Goal: Find specific page/section: Find specific page/section

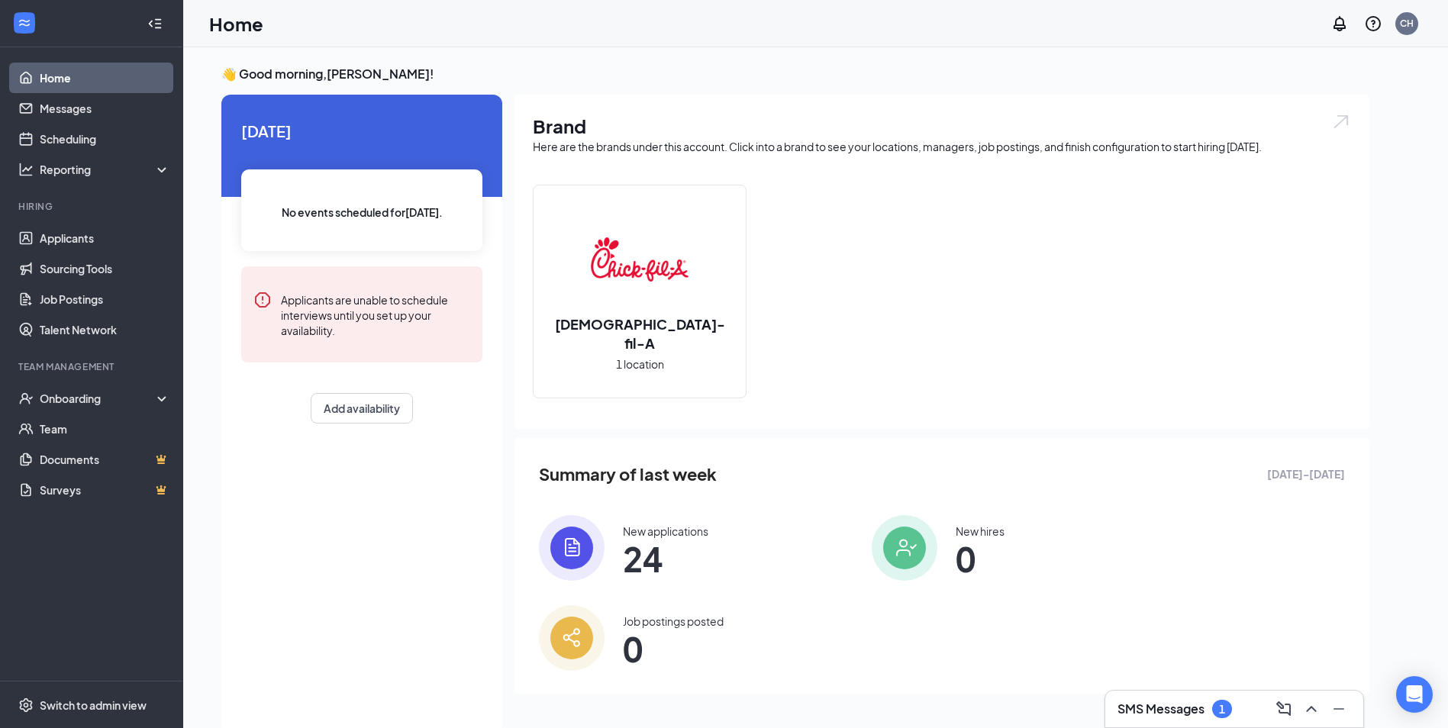
click at [1250, 705] on div "SMS Messages 1" at bounding box center [1235, 709] width 234 height 24
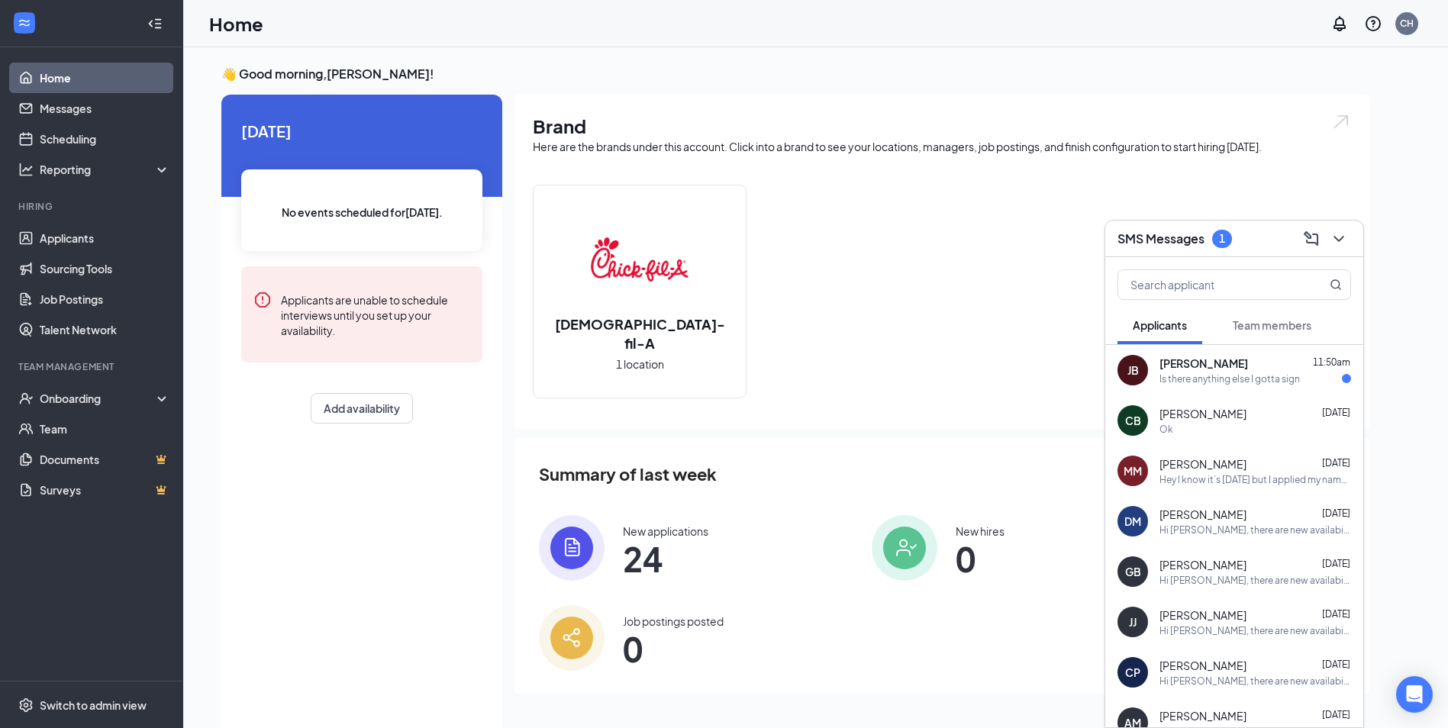
click at [1185, 373] on div "Is there anything else I gotta sign" at bounding box center [1230, 379] width 140 height 13
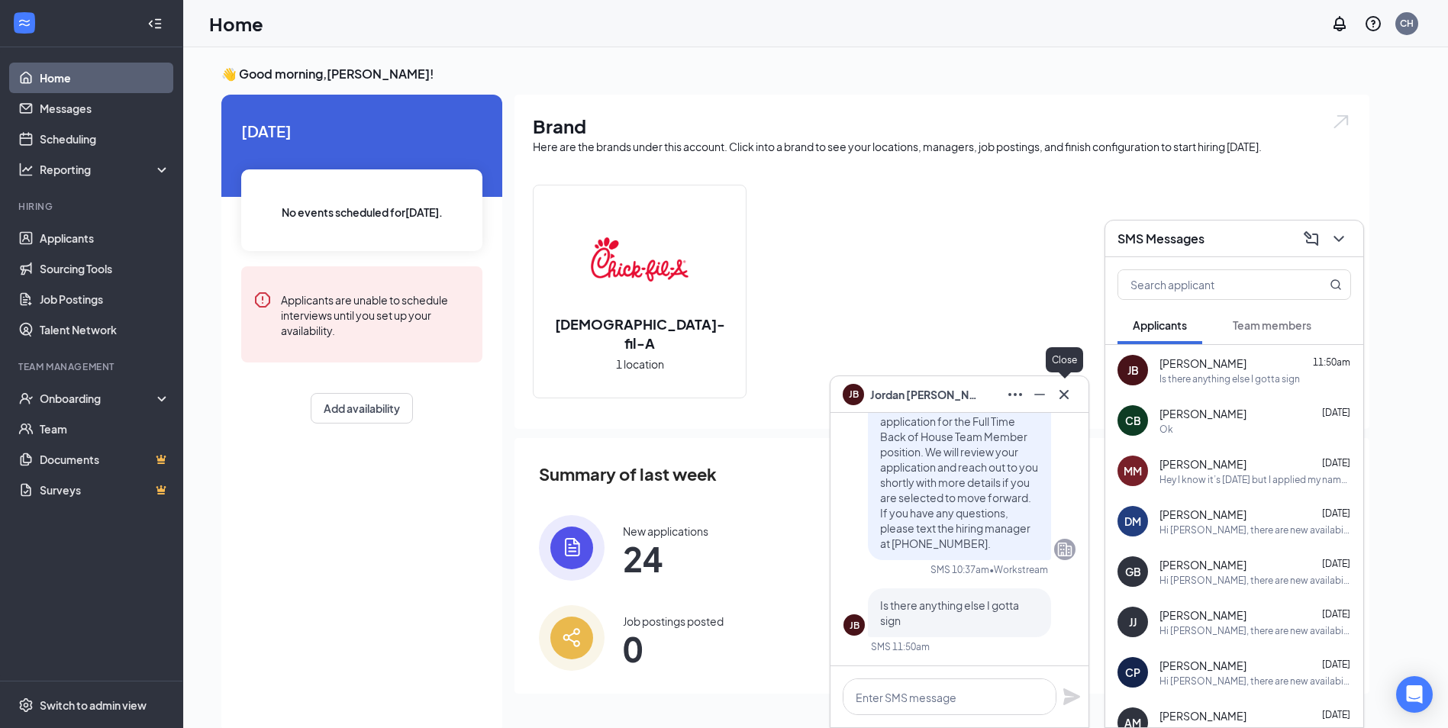
click at [1073, 389] on icon "Cross" at bounding box center [1064, 395] width 18 height 18
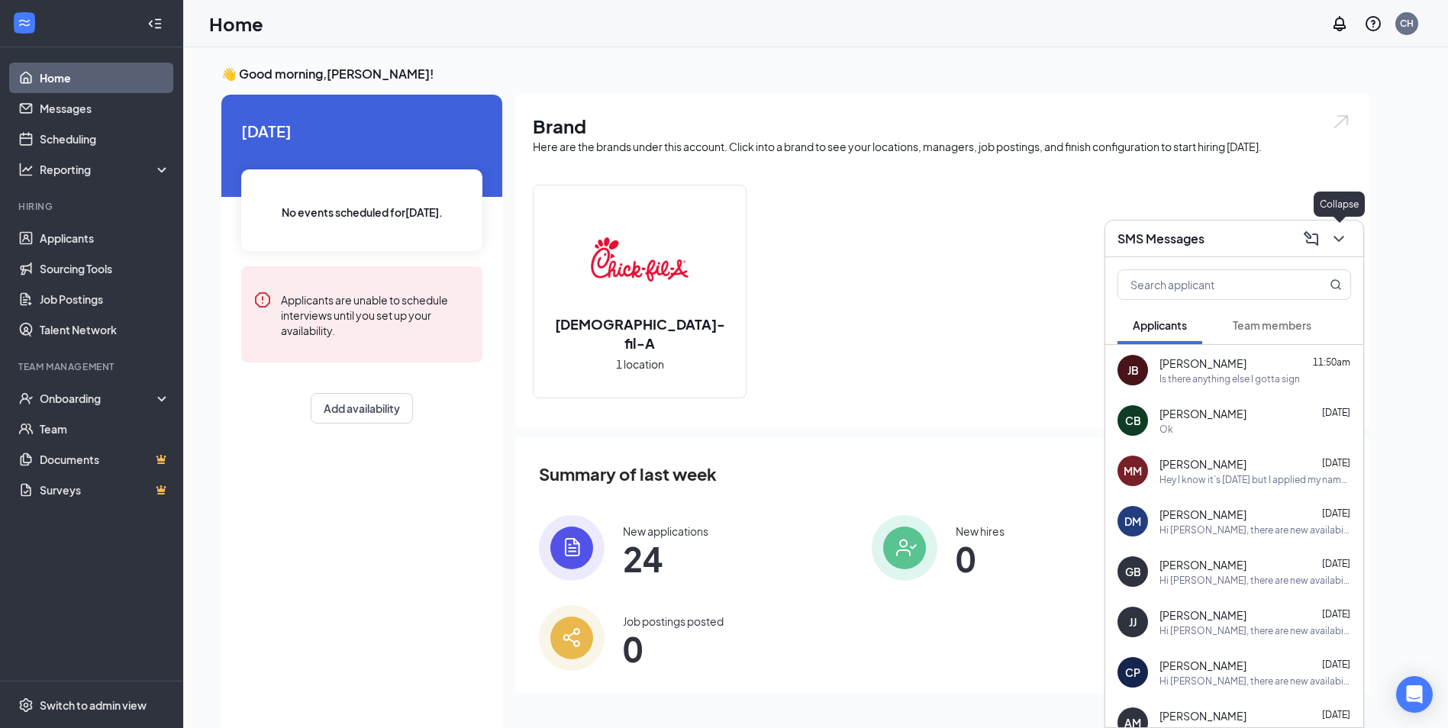
click at [1334, 243] on icon "ChevronDown" at bounding box center [1339, 239] width 18 height 18
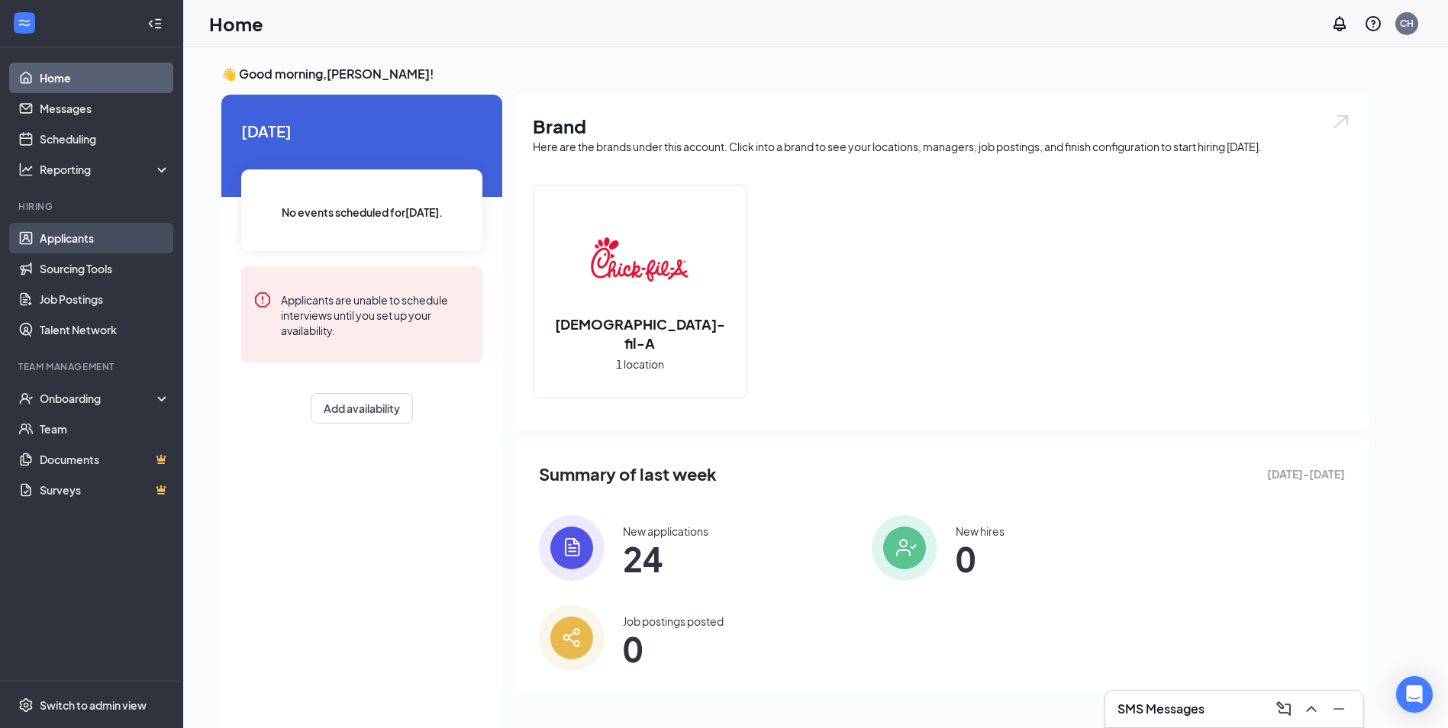
click at [66, 240] on link "Applicants" at bounding box center [105, 238] width 131 height 31
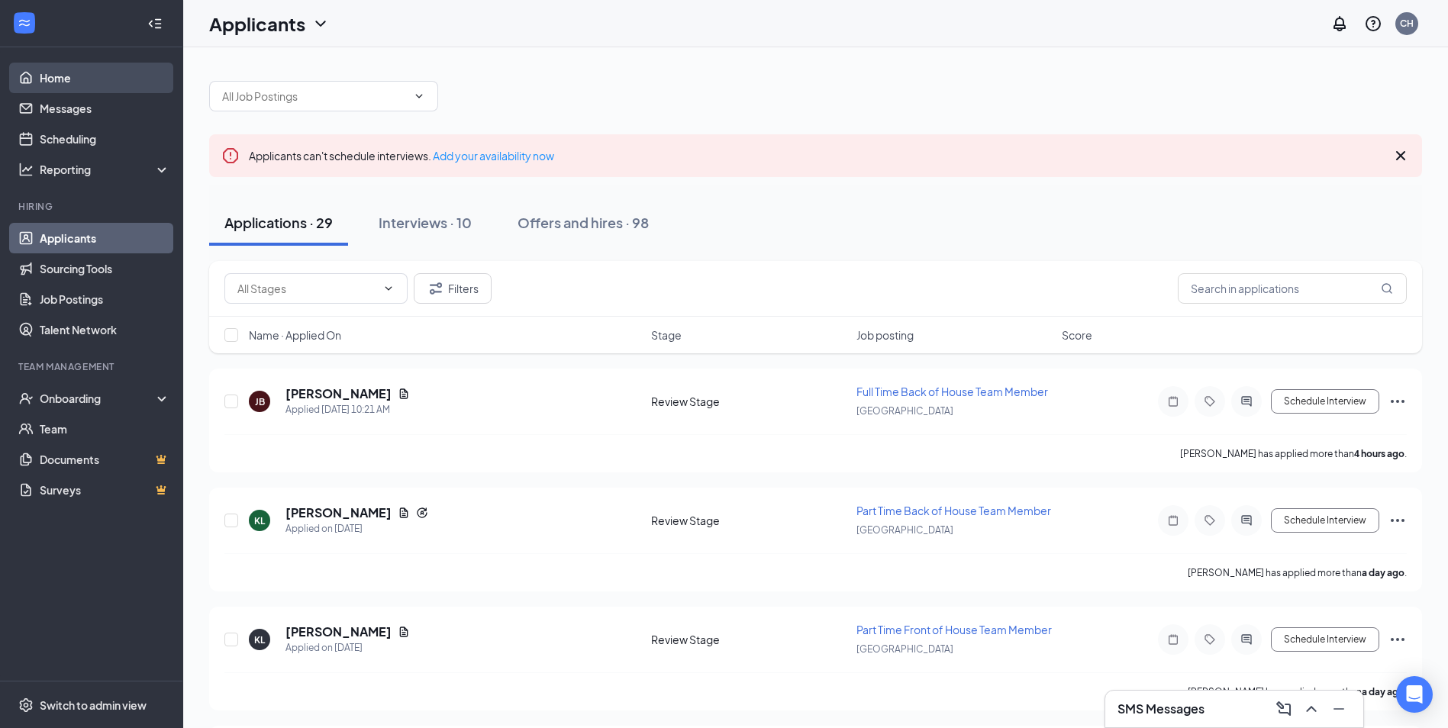
click at [60, 82] on link "Home" at bounding box center [105, 78] width 131 height 31
